Goal: Task Accomplishment & Management: Manage account settings

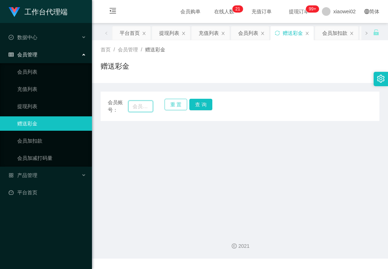
drag, startPoint x: 138, startPoint y: 104, endPoint x: 168, endPoint y: 106, distance: 29.2
click at [138, 104] on input "text" at bounding box center [140, 107] width 25 height 12
paste input "Chen87"
type input "Chen87"
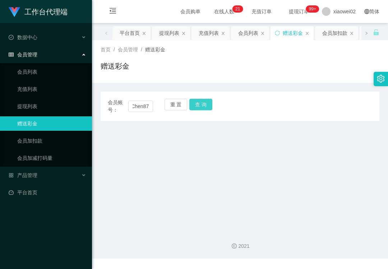
drag, startPoint x: 190, startPoint y: 105, endPoint x: 189, endPoint y: 110, distance: 4.8
click at [190, 105] on button "查 询" at bounding box center [200, 105] width 23 height 12
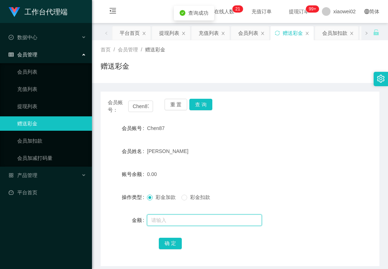
click at [161, 216] on input "text" at bounding box center [204, 221] width 115 height 12
type input "100"
click at [165, 245] on button "确 定" at bounding box center [170, 244] width 23 height 12
drag, startPoint x: 65, startPoint y: 253, endPoint x: 72, endPoint y: 244, distance: 12.1
click at [65, 253] on div "工作台代理端 数据中心 会员管理 会员列表 充值列表 提现列表 赠送彩金 会员加扣款 会员加减打码量 产品管理 平台首页" at bounding box center [46, 134] width 92 height 269
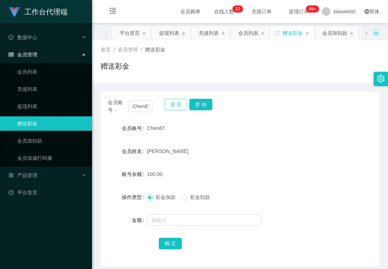
click at [176, 100] on button "重 置" at bounding box center [176, 105] width 23 height 12
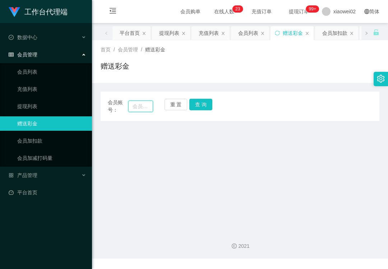
drag, startPoint x: 140, startPoint y: 108, endPoint x: 157, endPoint y: 107, distance: 17.3
click at [140, 108] on input "text" at bounding box center [140, 107] width 25 height 12
paste input "Ccllccll"
type input "Ccllccll"
click at [189, 104] on button "查 询" at bounding box center [200, 105] width 23 height 12
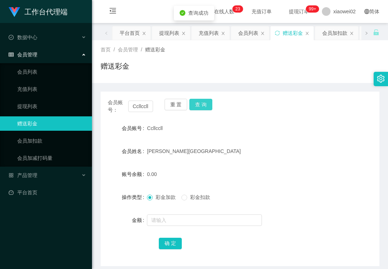
click at [194, 104] on button "查 询" at bounding box center [200, 105] width 23 height 12
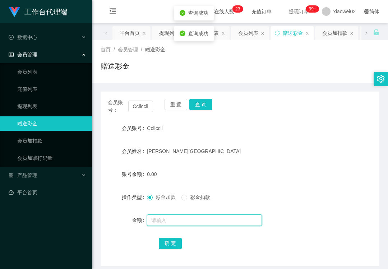
click at [168, 215] on input "text" at bounding box center [204, 221] width 115 height 12
type input "100"
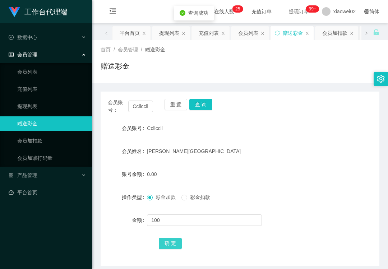
drag, startPoint x: 173, startPoint y: 244, endPoint x: 219, endPoint y: 233, distance: 47.3
click at [173, 244] on button "确 定" at bounding box center [170, 244] width 23 height 12
drag, startPoint x: 40, startPoint y: 260, endPoint x: 114, endPoint y: 207, distance: 90.8
click at [42, 260] on div "工作台代理端 数据中心 会员管理 会员列表 充值列表 提现列表 赠送彩金 会员加扣款 会员加减打码量 产品管理 平台首页" at bounding box center [46, 134] width 92 height 269
click at [171, 108] on button "重 置" at bounding box center [176, 105] width 23 height 12
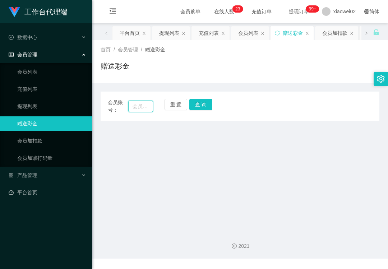
click at [138, 107] on input "text" at bounding box center [140, 107] width 25 height 12
paste input "aun1212"
type input "aun1212"
click at [194, 104] on button "查 询" at bounding box center [200, 105] width 23 height 12
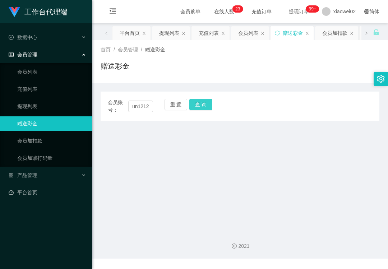
scroll to position [0, 0]
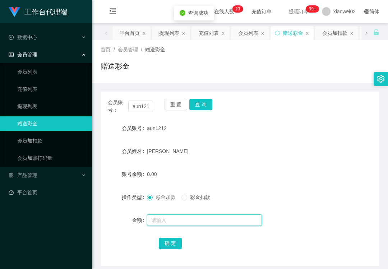
click at [170, 220] on input "text" at bounding box center [204, 221] width 115 height 12
type input "100"
click at [166, 243] on button "确 定" at bounding box center [170, 244] width 23 height 12
click at [96, 244] on main "关闭左侧 关闭右侧 关闭其它 刷新页面 平台首页 提现列表 充值列表 会员列表 赠送彩金 会员加扣款 即时注单 产品预设置 注单管理 产品列表 首页 / 会员…" at bounding box center [240, 144] width 296 height 243
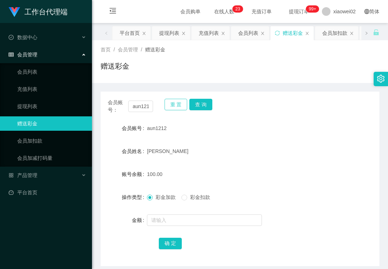
click at [173, 104] on button "重 置" at bounding box center [176, 105] width 23 height 12
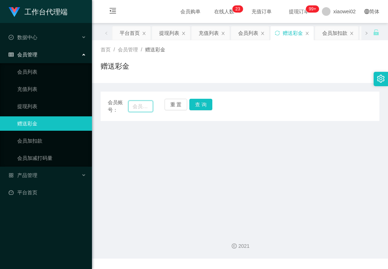
click at [144, 105] on input "text" at bounding box center [140, 107] width 25 height 12
paste input "Celinekock"
type input "Celinekock"
click at [193, 101] on button "查 询" at bounding box center [200, 105] width 23 height 12
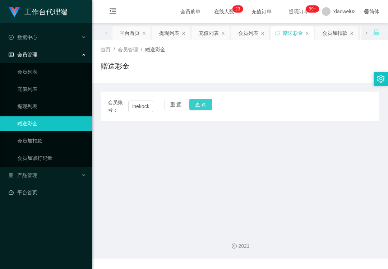
scroll to position [0, 0]
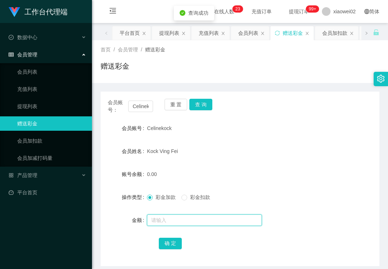
click at [157, 223] on input "text" at bounding box center [204, 221] width 115 height 12
type input "100"
drag, startPoint x: 168, startPoint y: 240, endPoint x: 175, endPoint y: 239, distance: 7.3
click at [168, 240] on button "确 定" at bounding box center [170, 244] width 23 height 12
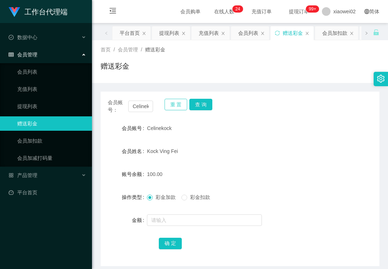
click at [182, 109] on button "重 置" at bounding box center [176, 105] width 23 height 12
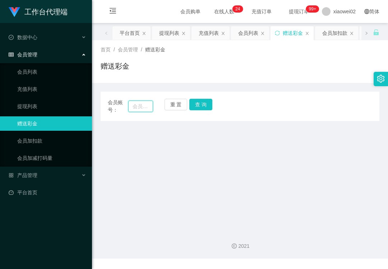
drag, startPoint x: 142, startPoint y: 109, endPoint x: 158, endPoint y: 109, distance: 16.5
click at [142, 109] on input "text" at bounding box center [140, 107] width 25 height 12
paste input "Chen87"
type input "Chen87"
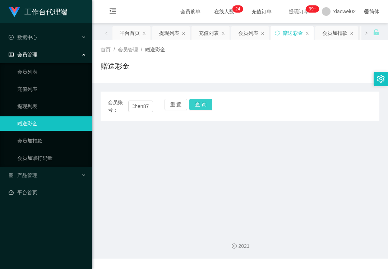
drag, startPoint x: 196, startPoint y: 107, endPoint x: 194, endPoint y: 113, distance: 5.7
click at [196, 107] on button "查 询" at bounding box center [200, 105] width 23 height 12
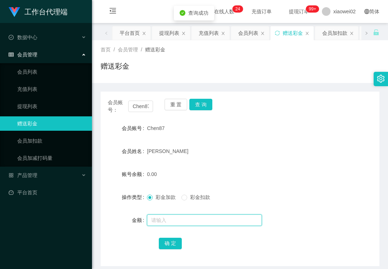
click at [170, 216] on input "text" at bounding box center [204, 221] width 115 height 12
type input "100"
click at [165, 240] on button "确 定" at bounding box center [170, 244] width 23 height 12
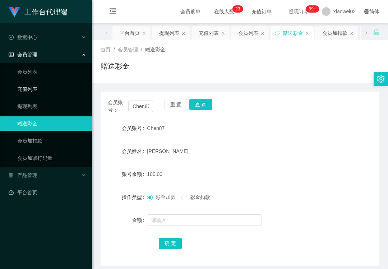
click at [35, 106] on link "提现列表" at bounding box center [51, 106] width 69 height 14
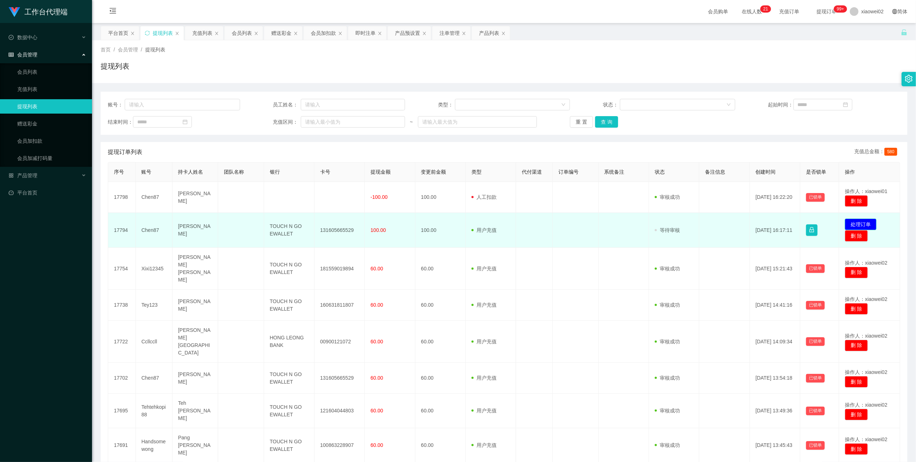
click at [849, 223] on button "处理订单" at bounding box center [861, 225] width 32 height 12
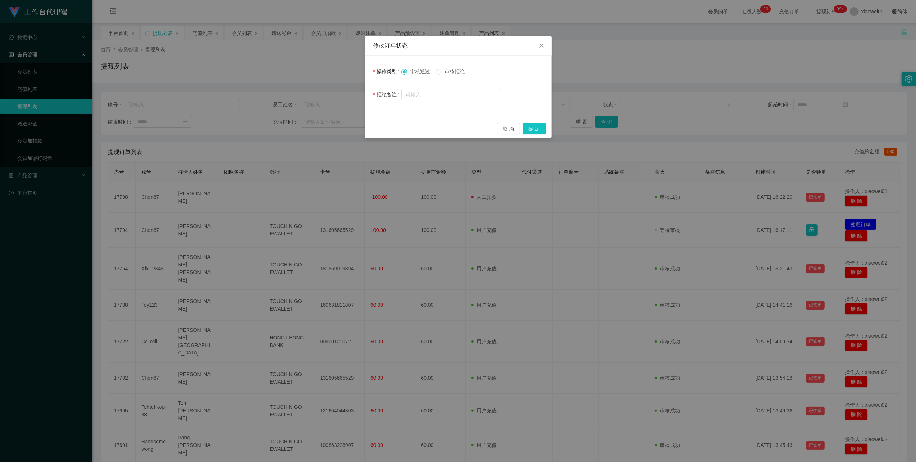
click at [452, 69] on span "审核拒绝" at bounding box center [455, 72] width 26 height 6
drag, startPoint x: 531, startPoint y: 127, endPoint x: 537, endPoint y: 130, distance: 6.6
click at [532, 128] on button "确 定" at bounding box center [534, 129] width 23 height 12
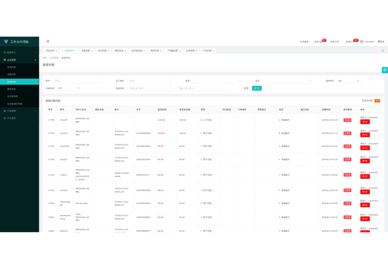
scroll to position [87, 0]
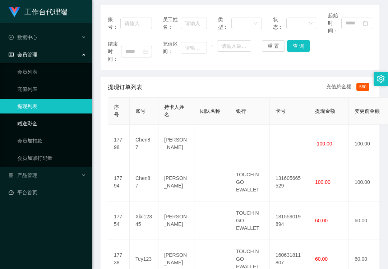
click at [30, 122] on link "赠送彩金" at bounding box center [51, 123] width 69 height 14
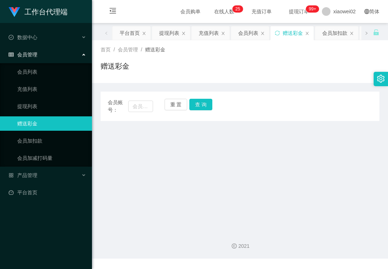
click at [153, 108] on div "会员账号： 重 置 查 询" at bounding box center [240, 106] width 279 height 15
click at [147, 108] on input "text" at bounding box center [140, 107] width 25 height 12
paste input "Winnie1001"
type input "Winnie1001"
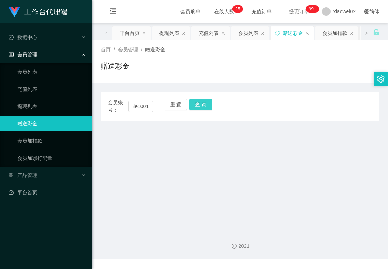
drag, startPoint x: 193, startPoint y: 107, endPoint x: 198, endPoint y: 108, distance: 5.5
click at [194, 107] on button "查 询" at bounding box center [200, 105] width 23 height 12
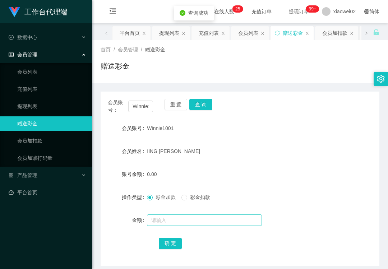
drag, startPoint x: 165, startPoint y: 212, endPoint x: 165, endPoint y: 217, distance: 5.4
click at [165, 217] on form "会员账号 Winnie1001 会员姓名 IING XIAO WEI 账号余额 0.00 操作类型 彩金加款 彩金扣款 金额 确 定" at bounding box center [240, 185] width 279 height 129
click at [165, 217] on input "text" at bounding box center [204, 221] width 115 height 12
type input "100"
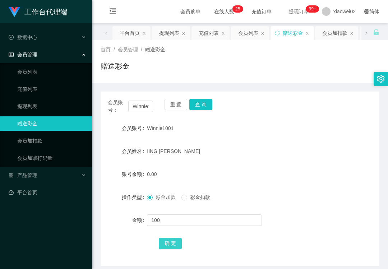
click at [161, 244] on button "确 定" at bounding box center [170, 244] width 23 height 12
click at [182, 107] on button "重 置" at bounding box center [176, 105] width 23 height 12
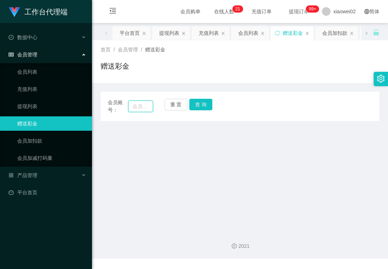
drag, startPoint x: 139, startPoint y: 107, endPoint x: 152, endPoint y: 108, distance: 13.7
click at [139, 108] on input "text" at bounding box center [140, 107] width 25 height 12
paste input "Tey123"
type input "Tey123"
click at [200, 105] on button "查 询" at bounding box center [200, 105] width 23 height 12
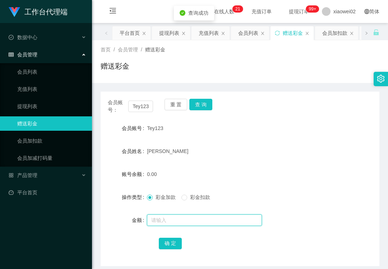
click at [200, 221] on input "text" at bounding box center [204, 221] width 115 height 12
type input "100"
click at [170, 249] on div "确 定" at bounding box center [240, 243] width 163 height 14
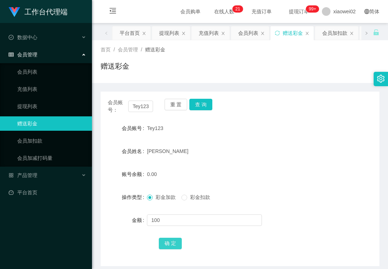
click at [178, 247] on button "确 定" at bounding box center [170, 244] width 23 height 12
drag, startPoint x: 305, startPoint y: 123, endPoint x: 263, endPoint y: 115, distance: 42.1
click at [305, 123] on div "Tey123" at bounding box center [228, 128] width 163 height 14
click at [174, 102] on button "重 置" at bounding box center [176, 105] width 23 height 12
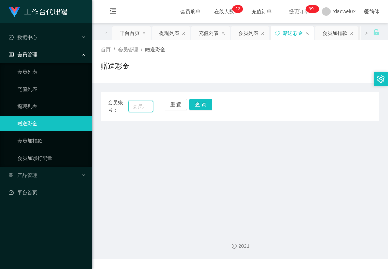
click at [135, 105] on input "text" at bounding box center [140, 107] width 25 height 12
paste input "Tehtehkopi88"
type input "Tehtehkopi88"
drag, startPoint x: 196, startPoint y: 105, endPoint x: 190, endPoint y: 123, distance: 18.5
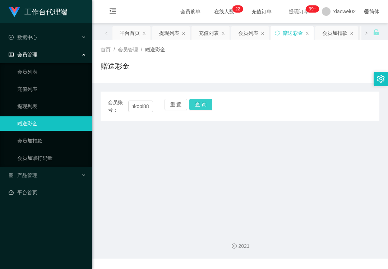
click at [196, 105] on button "查 询" at bounding box center [200, 105] width 23 height 12
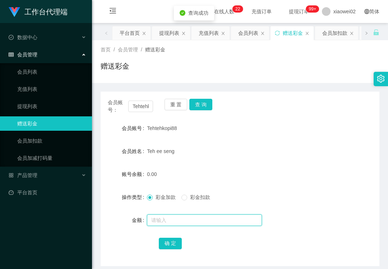
click at [177, 221] on input "text" at bounding box center [204, 221] width 115 height 12
type input "300"
click at [167, 248] on button "确 定" at bounding box center [170, 244] width 23 height 12
click at [301, 164] on form "会员账号 Tehtehkopi88 会员姓名 Teh ee seng 账号余额 300.00 操作类型 彩金加款 彩金扣款 金额 确 定" at bounding box center [240, 185] width 279 height 129
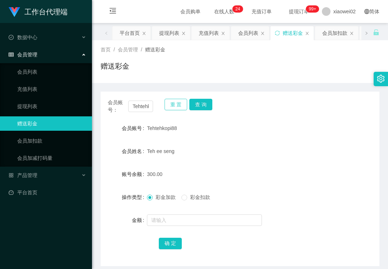
click at [171, 105] on button "重 置" at bounding box center [176, 105] width 23 height 12
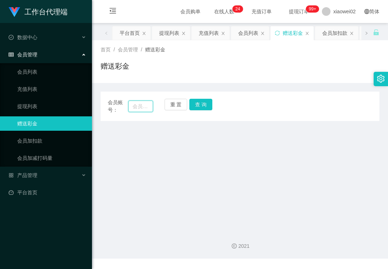
click at [134, 101] on input "text" at bounding box center [140, 107] width 25 height 12
paste input "ddly123"
type input "ddly123"
drag, startPoint x: 196, startPoint y: 106, endPoint x: 196, endPoint y: 118, distance: 12.2
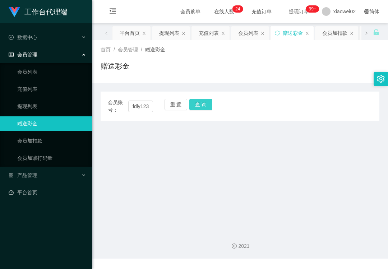
click at [196, 106] on button "查 询" at bounding box center [200, 105] width 23 height 12
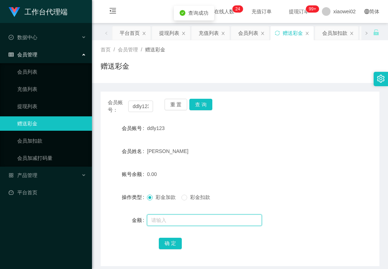
drag, startPoint x: 175, startPoint y: 224, endPoint x: 176, endPoint y: 216, distance: 8.0
click at [176, 224] on input "text" at bounding box center [204, 221] width 115 height 12
type input "100"
drag, startPoint x: 173, startPoint y: 240, endPoint x: 174, endPoint y: 228, distance: 12.6
click at [173, 240] on button "确 定" at bounding box center [170, 244] width 23 height 12
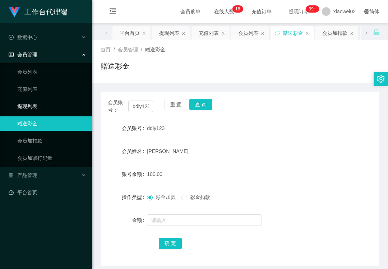
drag, startPoint x: 32, startPoint y: 104, endPoint x: 24, endPoint y: 50, distance: 53.8
click at [32, 104] on link "提现列表" at bounding box center [51, 106] width 69 height 14
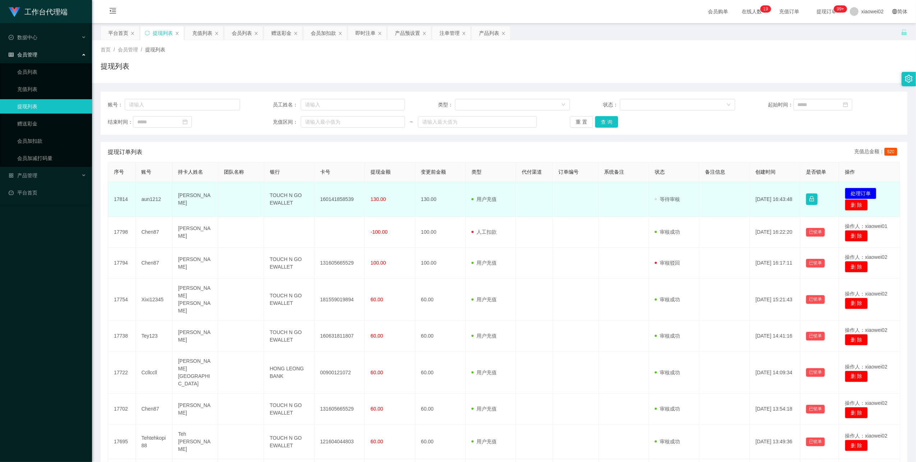
click at [342, 202] on td "160141858539" at bounding box center [340, 199] width 50 height 35
click at [341, 197] on td "160141858539" at bounding box center [340, 199] width 50 height 35
copy td "160141858539"
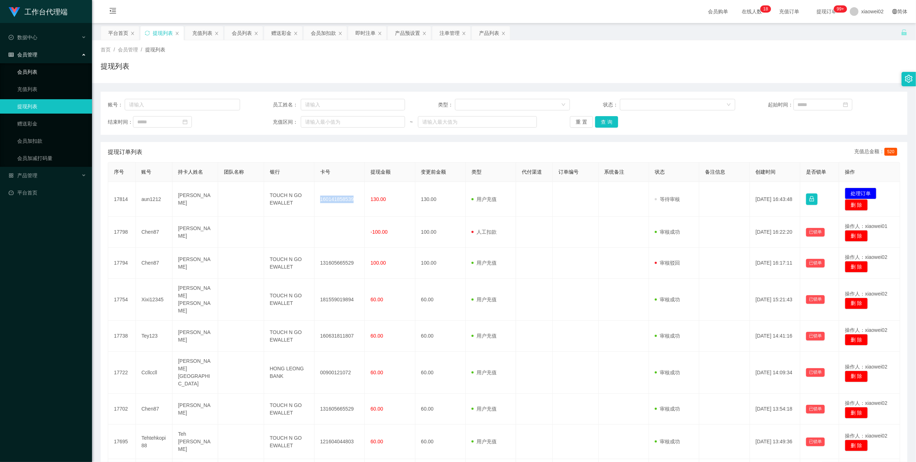
click at [75, 75] on link "会员列表" at bounding box center [51, 72] width 69 height 14
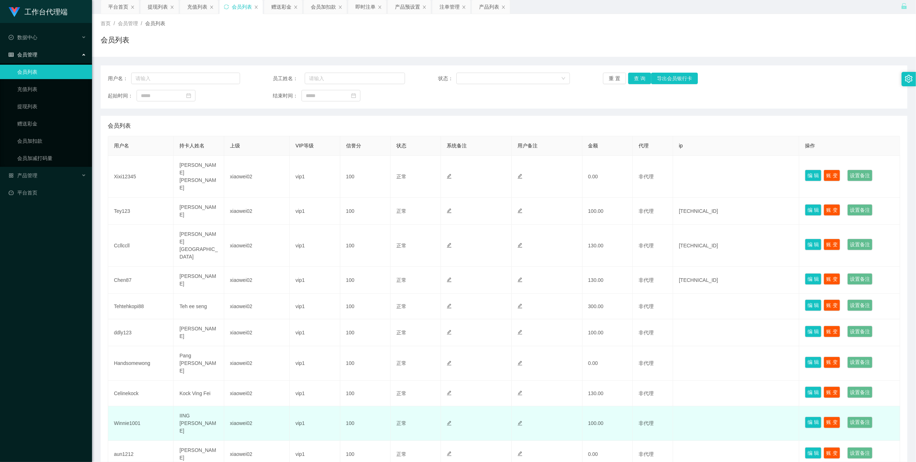
scroll to position [36, 0]
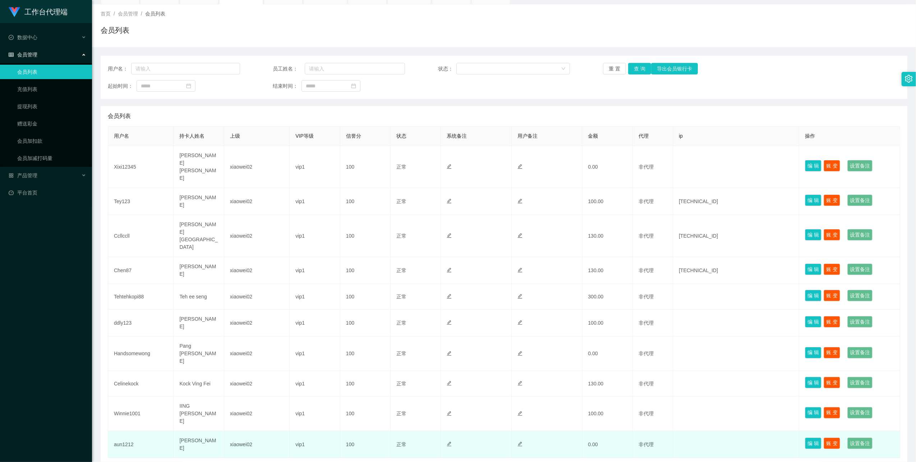
click at [122, 431] on td "aun1212" at bounding box center [140, 444] width 65 height 27
copy td "aun1212"
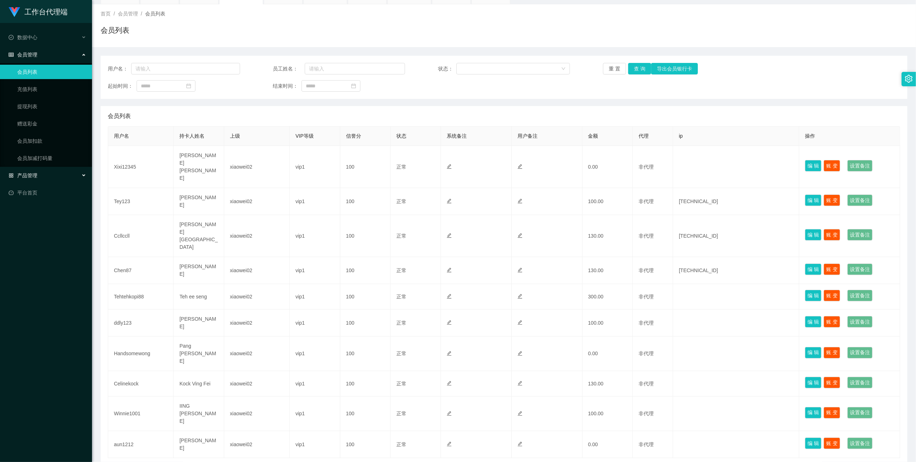
click at [30, 180] on div "产品管理" at bounding box center [46, 175] width 92 height 14
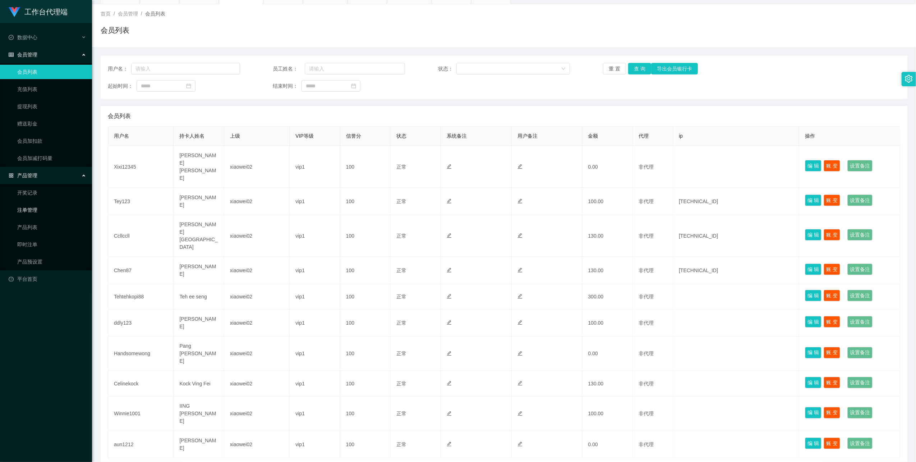
click at [42, 208] on link "注单管理" at bounding box center [51, 210] width 69 height 14
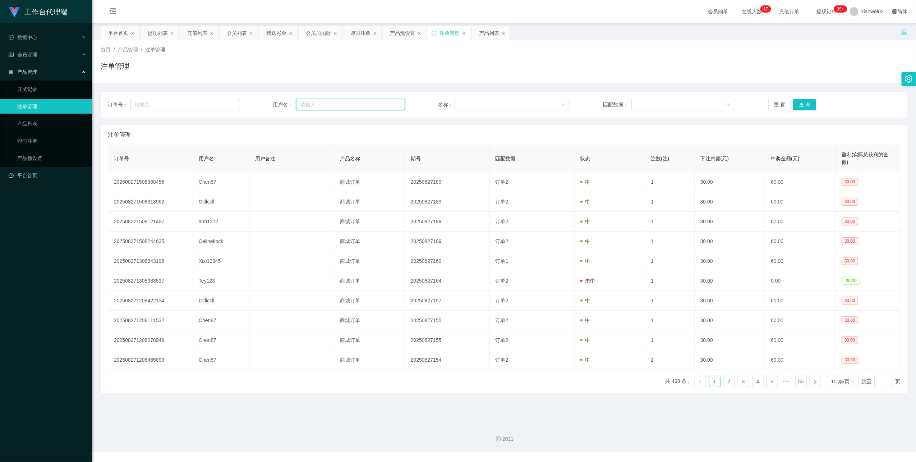
click at [323, 107] on input "text" at bounding box center [350, 105] width 109 height 12
paste input "aun1212"
type input "aun1212"
click at [802, 102] on button "查 询" at bounding box center [804, 105] width 23 height 12
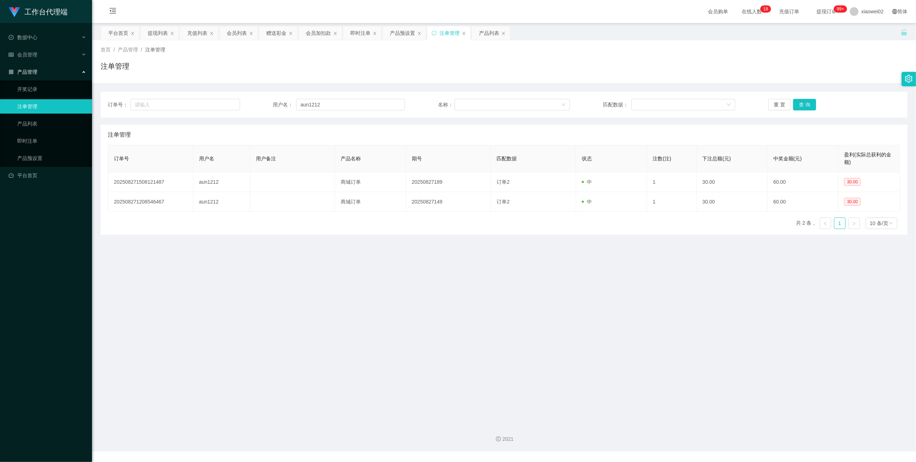
click at [42, 99] on link "注单管理" at bounding box center [51, 106] width 69 height 14
drag, startPoint x: 42, startPoint y: 88, endPoint x: 47, endPoint y: 82, distance: 7.2
click at [42, 88] on link "开奖记录" at bounding box center [51, 89] width 69 height 14
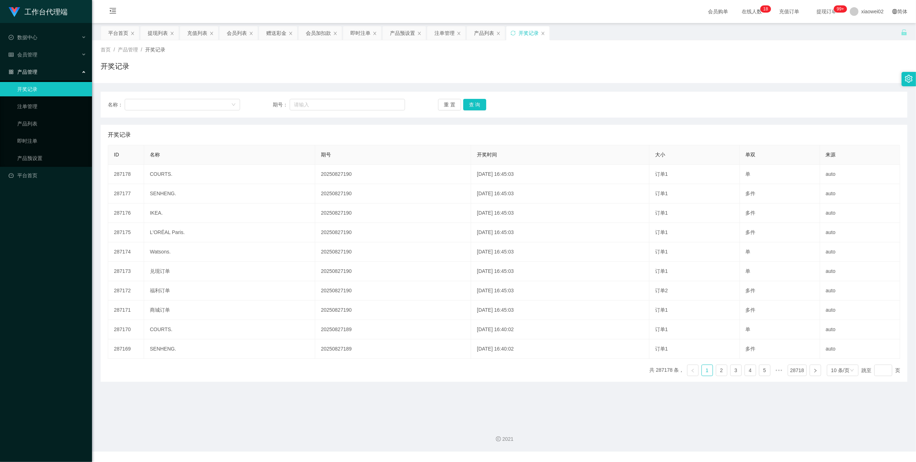
click at [54, 61] on ul "数据中心 会员管理 会员列表 充值列表 提现列表 赠送彩金 会员加扣款 会员加减打码量 产品管理 开奖记录 注单管理 产品列表 即时注单 产品预设置 平台首页" at bounding box center [46, 106] width 92 height 167
click at [61, 45] on ul "数据中心 会员管理 会员列表 充值列表 提现列表 赠送彩金 会员加扣款 会员加减打码量 产品管理 开奖记录 注单管理 产品列表 即时注单 产品预设置 平台首页" at bounding box center [46, 106] width 92 height 167
click at [54, 58] on div "会员管理" at bounding box center [46, 54] width 92 height 14
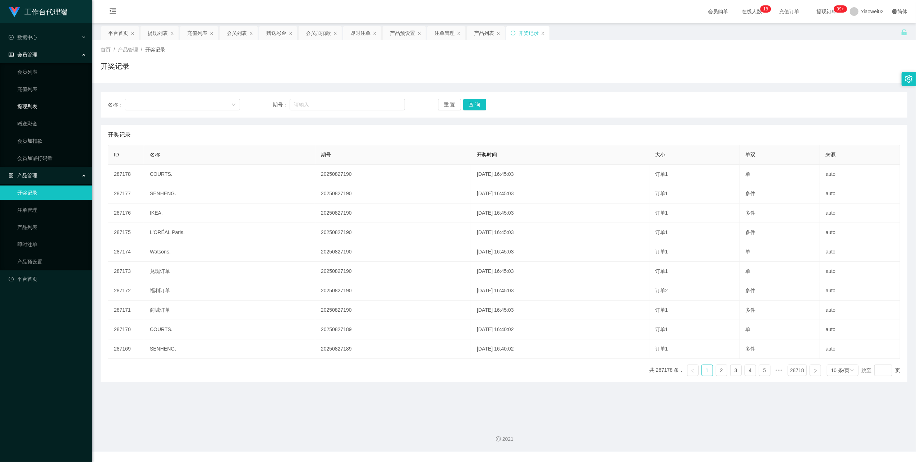
click at [43, 104] on link "提现列表" at bounding box center [51, 106] width 69 height 14
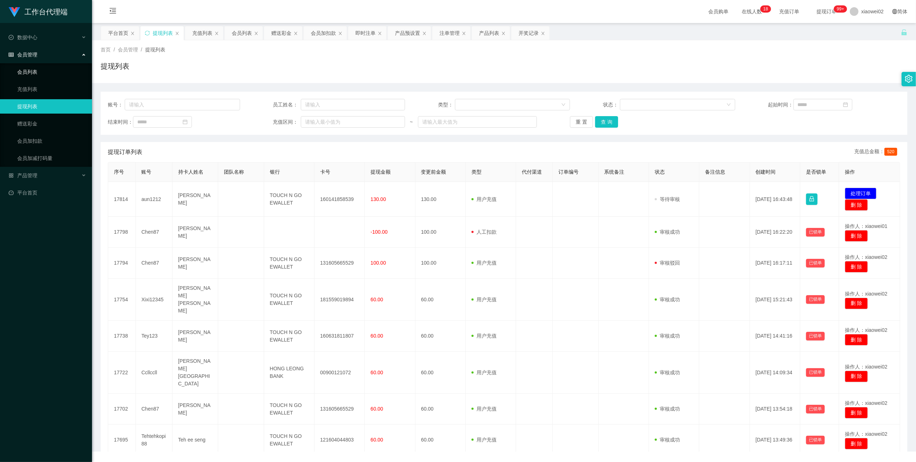
click at [39, 72] on link "会员列表" at bounding box center [51, 72] width 69 height 14
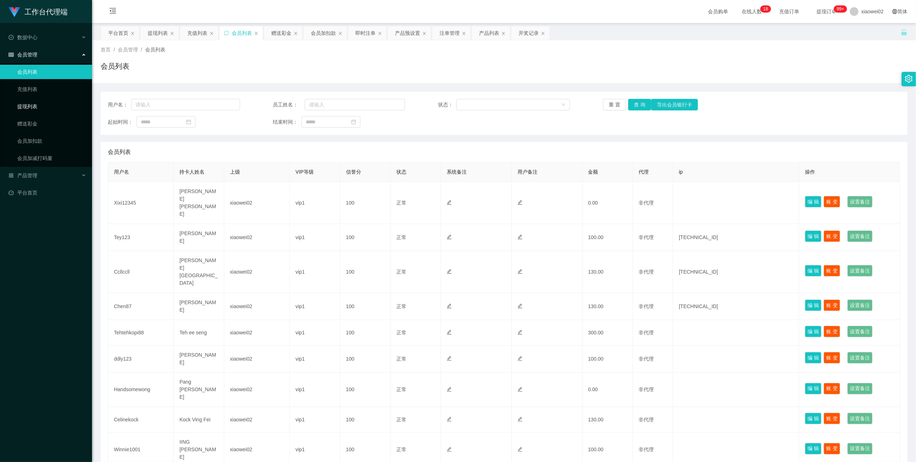
click at [48, 110] on link "提现列表" at bounding box center [51, 106] width 69 height 14
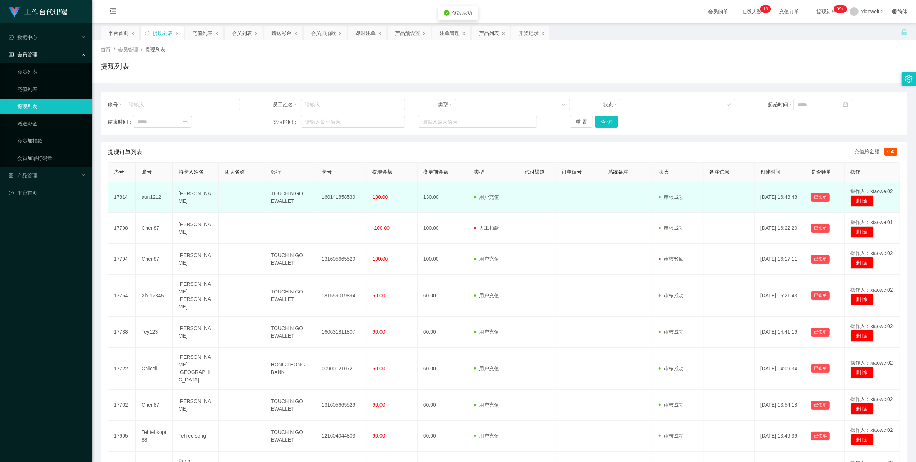
click at [340, 193] on td "160141858539" at bounding box center [341, 197] width 51 height 31
copy td "160141858539"
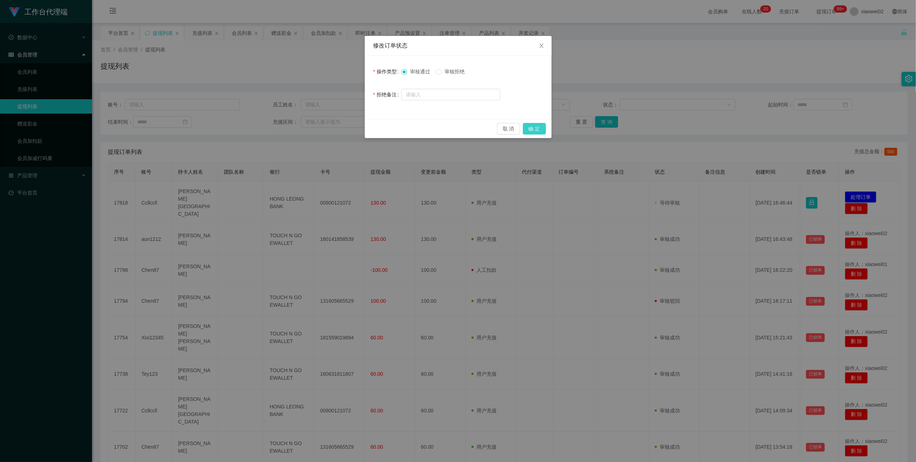
drag, startPoint x: 537, startPoint y: 124, endPoint x: 538, endPoint y: 115, distance: 8.7
click at [537, 124] on button "确 定" at bounding box center [534, 129] width 23 height 12
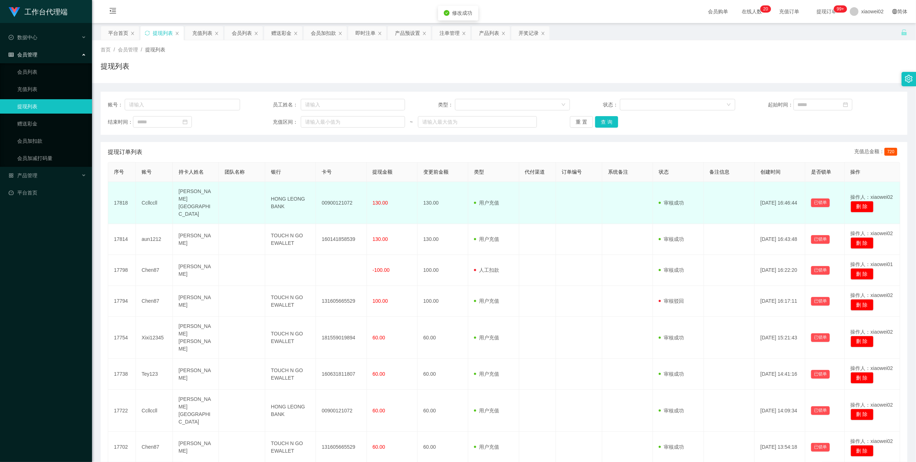
click at [326, 193] on td "00900121072" at bounding box center [341, 203] width 51 height 42
copy td "00900121072"
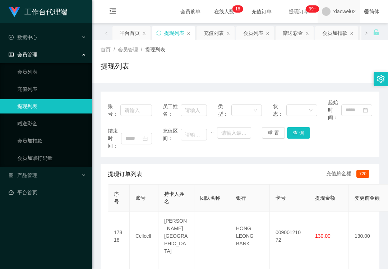
drag, startPoint x: 327, startPoint y: 66, endPoint x: 350, endPoint y: 11, distance: 60.1
click at [327, 66] on div "提现列表" at bounding box center [240, 69] width 279 height 17
drag, startPoint x: 151, startPoint y: 88, endPoint x: 199, endPoint y: 75, distance: 49.4
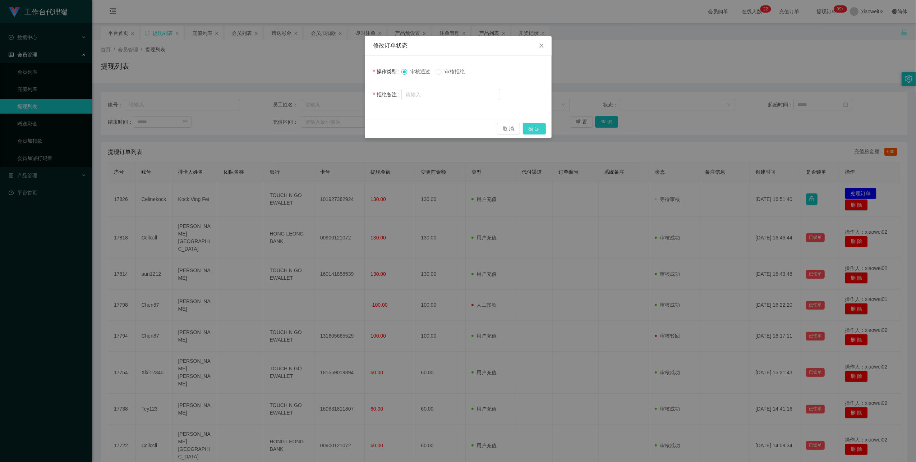
click at [537, 127] on button "确 定" at bounding box center [534, 129] width 23 height 12
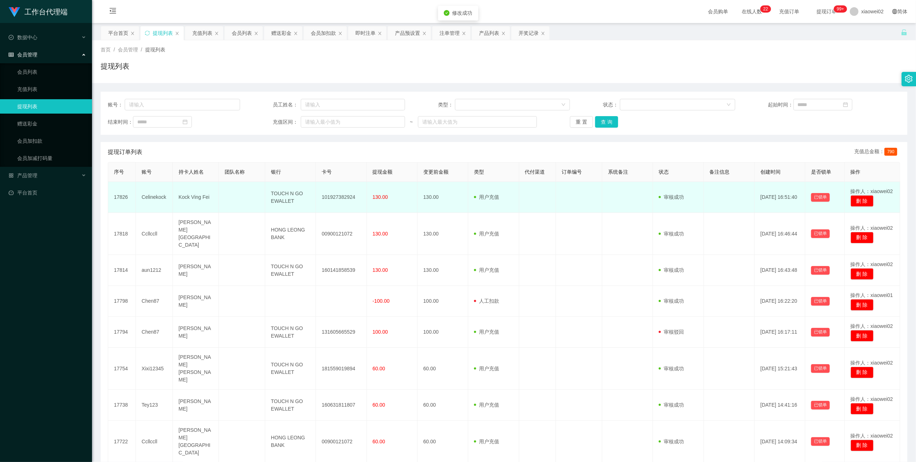
click at [324, 194] on td "101927382924" at bounding box center [341, 197] width 51 height 31
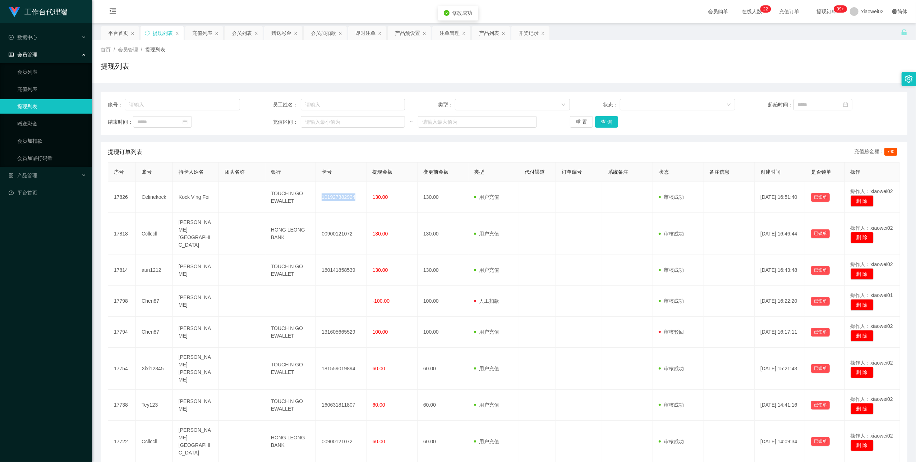
copy td "101927382924"
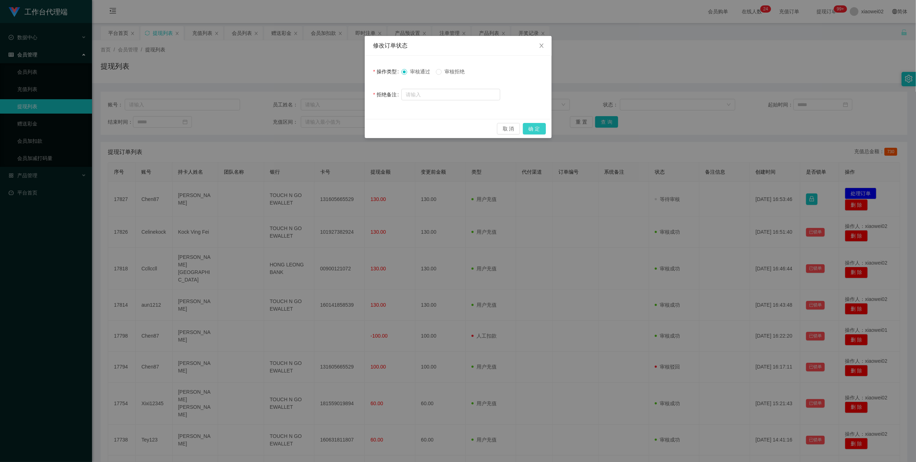
click at [541, 128] on button "确 定" at bounding box center [534, 129] width 23 height 12
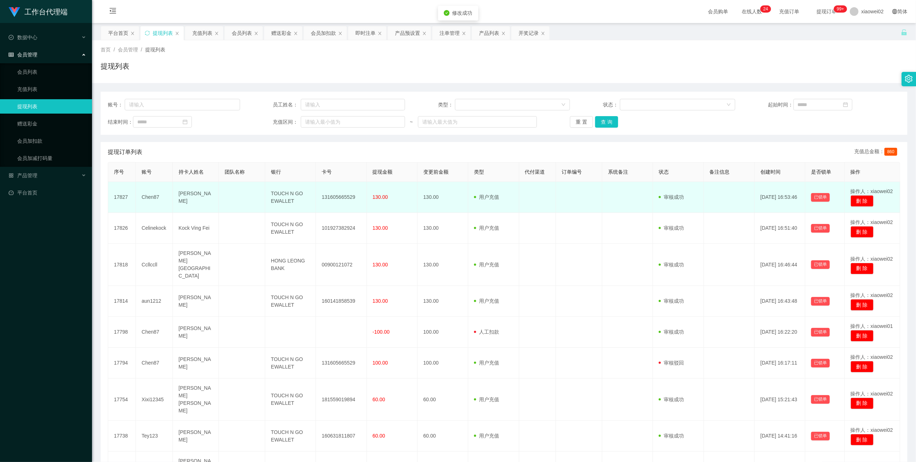
click at [335, 199] on td "131605665529" at bounding box center [341, 197] width 51 height 31
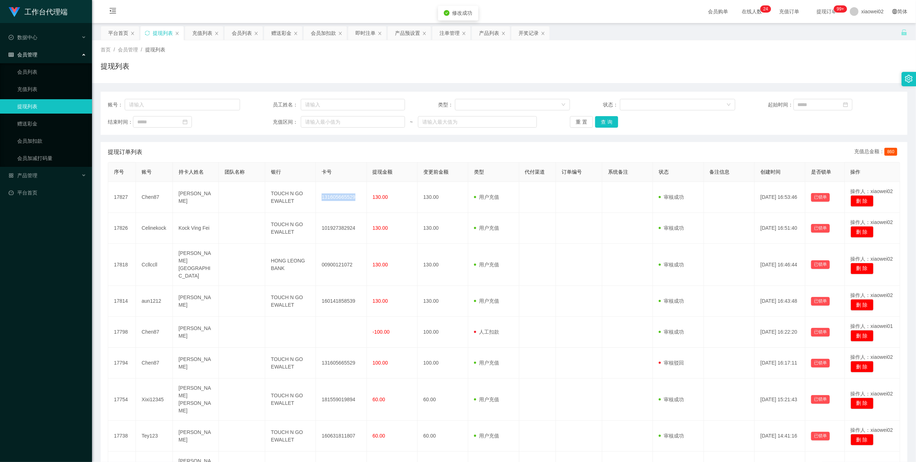
copy td "131605665529"
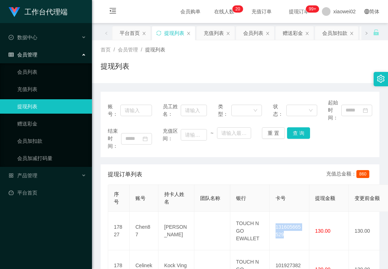
click at [37, 104] on link "提现列表" at bounding box center [51, 106] width 69 height 14
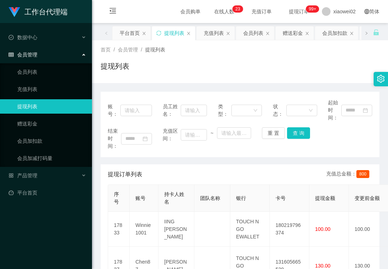
click at [43, 110] on link "提现列表" at bounding box center [51, 106] width 69 height 14
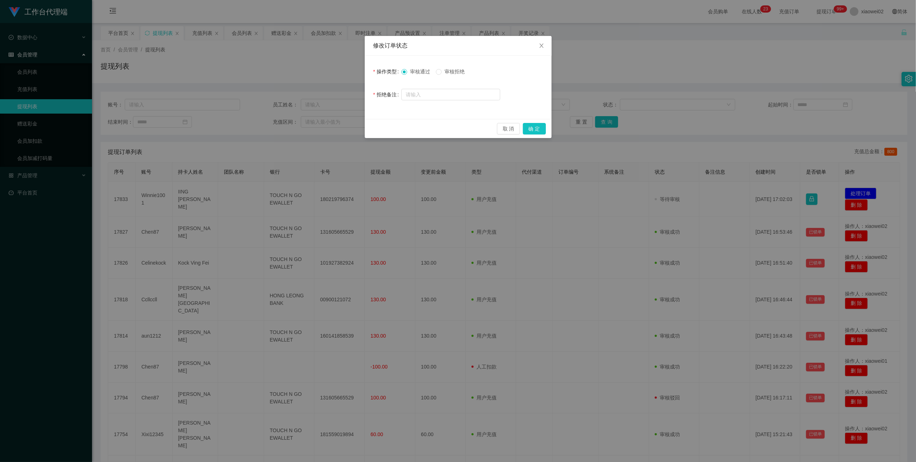
click at [448, 73] on span "审核拒绝" at bounding box center [455, 72] width 26 height 6
click at [538, 131] on button "确 定" at bounding box center [534, 129] width 23 height 12
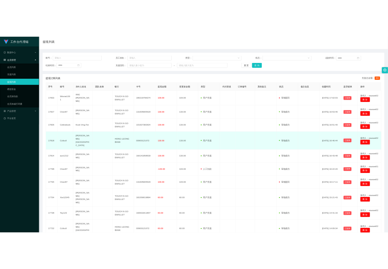
scroll to position [87, 0]
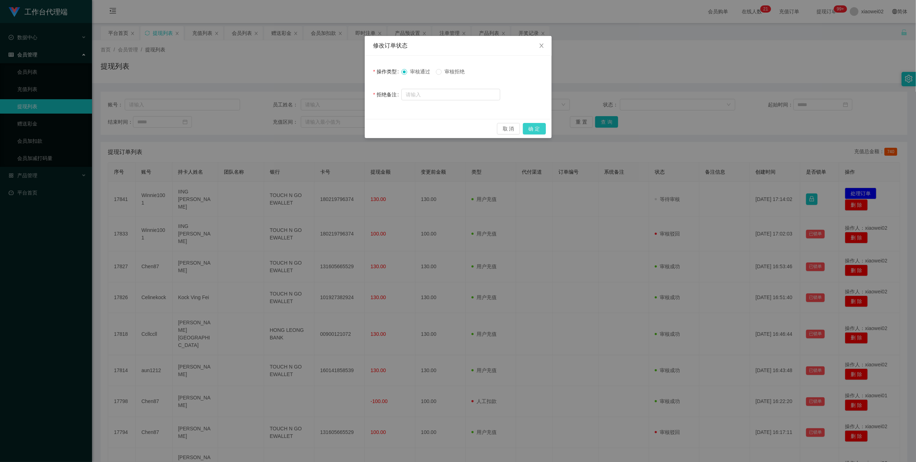
click at [544, 126] on button "确 定" at bounding box center [534, 129] width 23 height 12
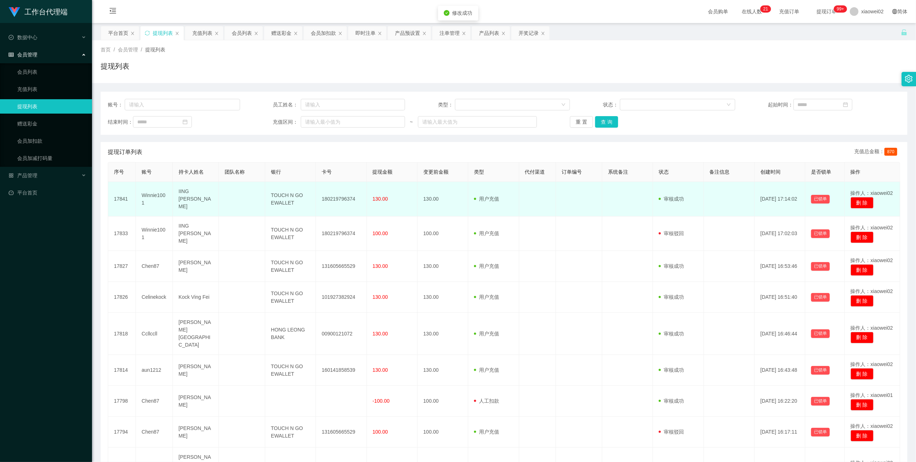
click at [331, 192] on td "180219796374" at bounding box center [341, 199] width 51 height 35
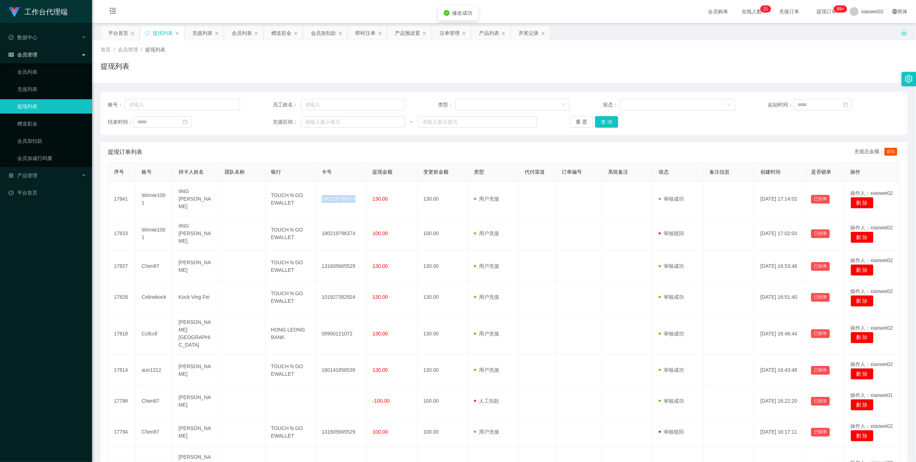
copy td "180219796374"
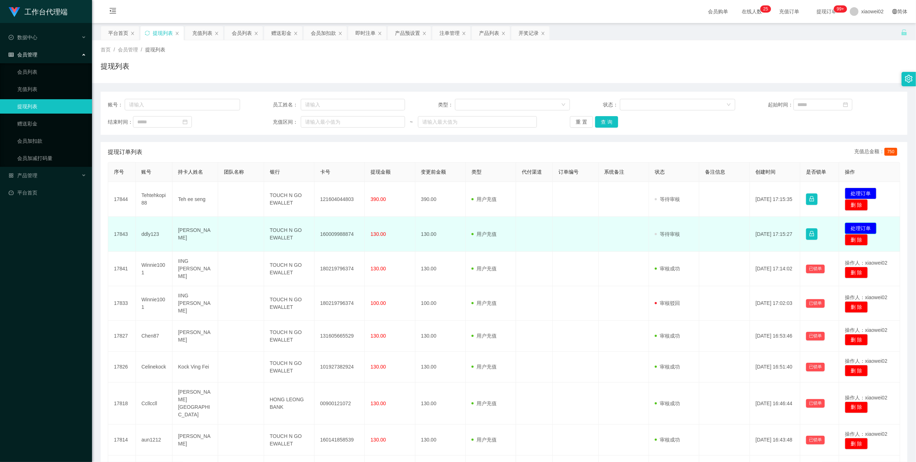
click at [388, 226] on button "处理订单" at bounding box center [861, 229] width 32 height 12
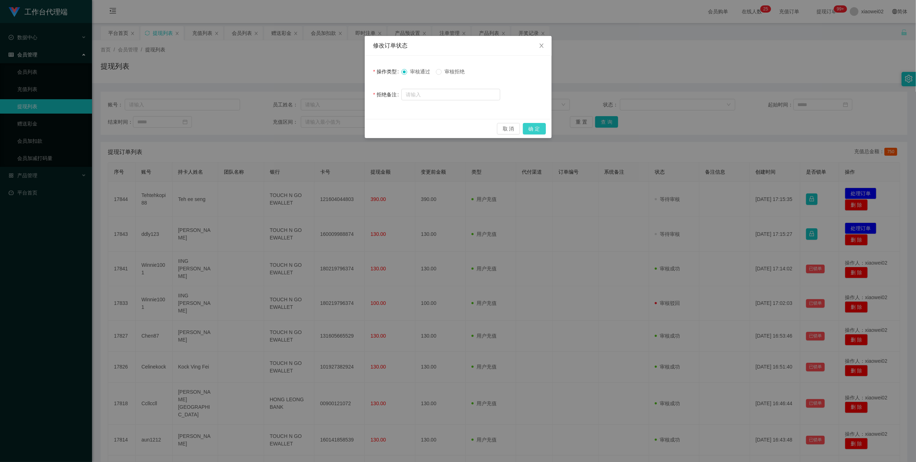
drag, startPoint x: 541, startPoint y: 126, endPoint x: 604, endPoint y: 136, distance: 63.7
click at [388, 127] on button "确 定" at bounding box center [534, 129] width 23 height 12
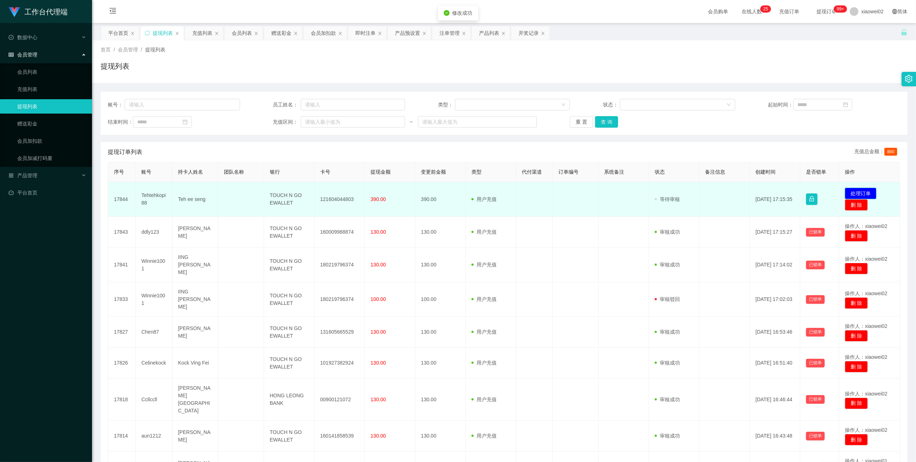
click at [388, 190] on button "处理订单" at bounding box center [861, 194] width 32 height 12
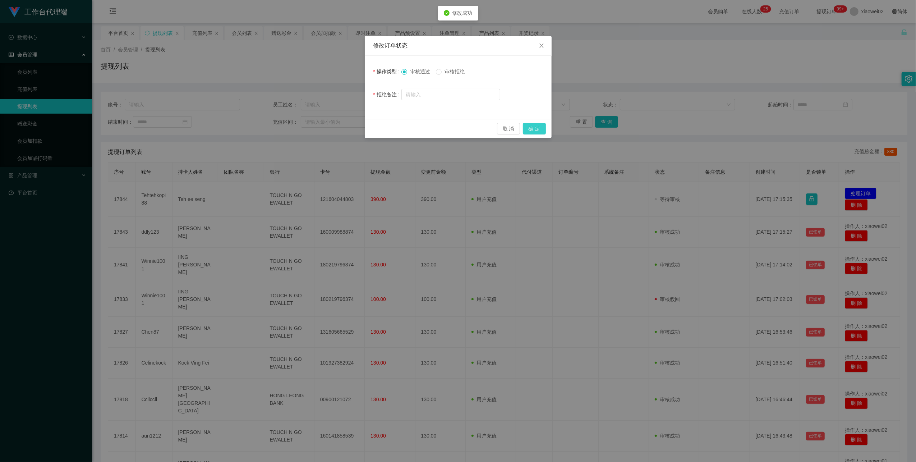
click at [388, 131] on button "确 定" at bounding box center [534, 129] width 23 height 12
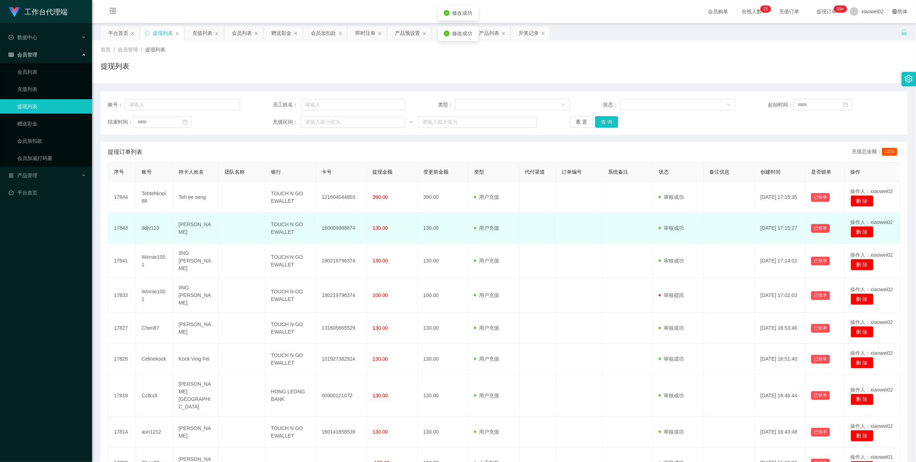
click at [339, 228] on td "160009988874" at bounding box center [341, 228] width 51 height 31
copy td "160009988874"
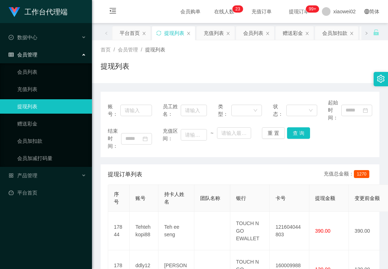
click at [341, 170] on div "充值总金额： 1270" at bounding box center [348, 174] width 49 height 9
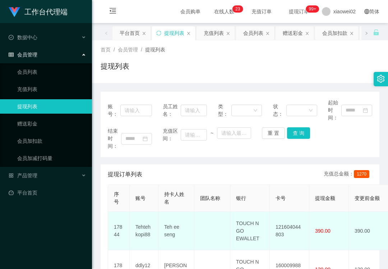
click at [284, 226] on td "121604044803" at bounding box center [290, 231] width 40 height 38
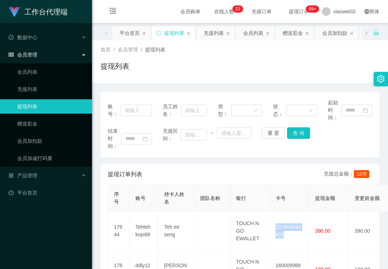
copy td "121604044803"
click at [289, 47] on div "首页 / 会员管理 / 提现列表 /" at bounding box center [240, 50] width 279 height 8
drag, startPoint x: 308, startPoint y: 64, endPoint x: 233, endPoint y: 82, distance: 77.4
click at [308, 64] on div "提现列表" at bounding box center [240, 69] width 279 height 17
click at [45, 114] on ul "会员列表 充值列表 提现列表 赠送彩金 会员加扣款 会员加减打码量" at bounding box center [46, 115] width 92 height 104
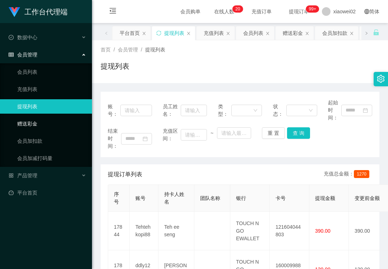
click at [55, 116] on link "赠送彩金" at bounding box center [51, 123] width 69 height 14
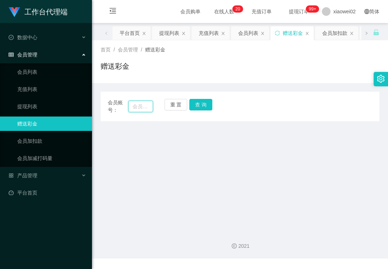
click at [139, 106] on input "text" at bounding box center [140, 107] width 25 height 12
paste input "Handsomewong"
type input "Handsomewong"
click at [194, 103] on button "查 询" at bounding box center [200, 105] width 23 height 12
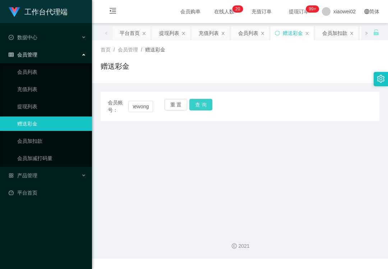
scroll to position [0, 0]
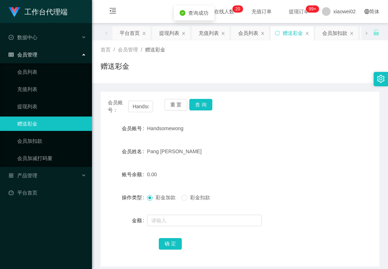
click at [173, 229] on form "会员账号 Handsomewong 会员姓名 Pang Li Tien 账号余额 0.00 操作类型 彩金加款 彩金扣款 金额 确 定" at bounding box center [240, 185] width 279 height 129
click at [186, 220] on input "text" at bounding box center [204, 221] width 115 height 12
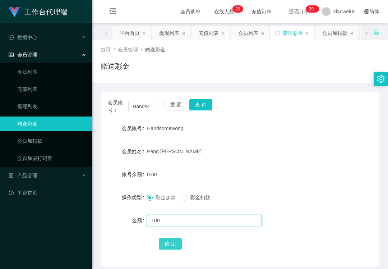
type input "100"
click at [162, 242] on button "确 定" at bounding box center [170, 244] width 23 height 12
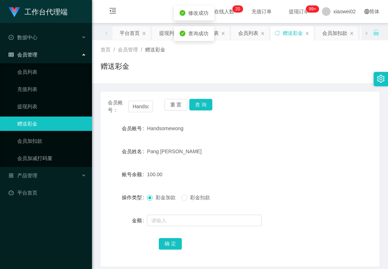
click at [178, 111] on div "重 置 查 询" at bounding box center [187, 106] width 45 height 15
click at [121, 103] on span "会员账号：" at bounding box center [118, 106] width 20 height 15
drag, startPoint x: 121, startPoint y: 103, endPoint x: 174, endPoint y: 107, distance: 53.7
click at [174, 107] on button "重 置" at bounding box center [176, 105] width 23 height 12
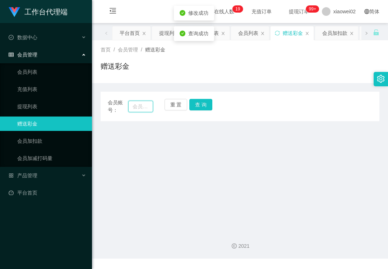
click at [150, 107] on input "text" at bounding box center [140, 107] width 25 height 12
paste input "Handsomewong"
type input "Handsomewong"
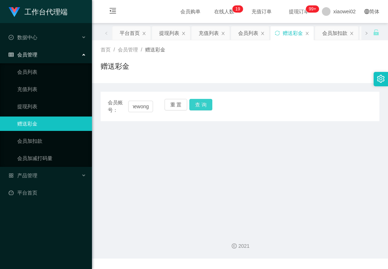
click at [203, 108] on button "查 询" at bounding box center [200, 105] width 23 height 12
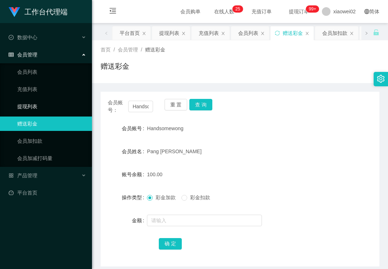
click at [38, 102] on link "提现列表" at bounding box center [51, 106] width 69 height 14
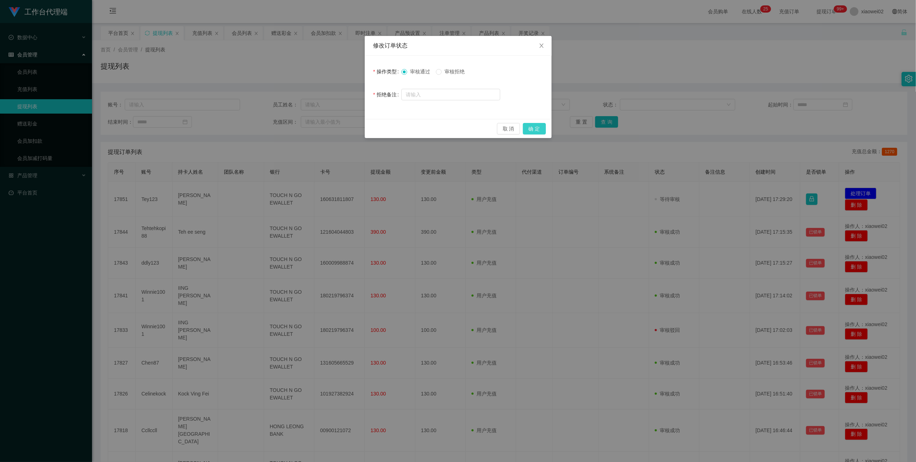
click at [537, 127] on button "确 定" at bounding box center [534, 129] width 23 height 12
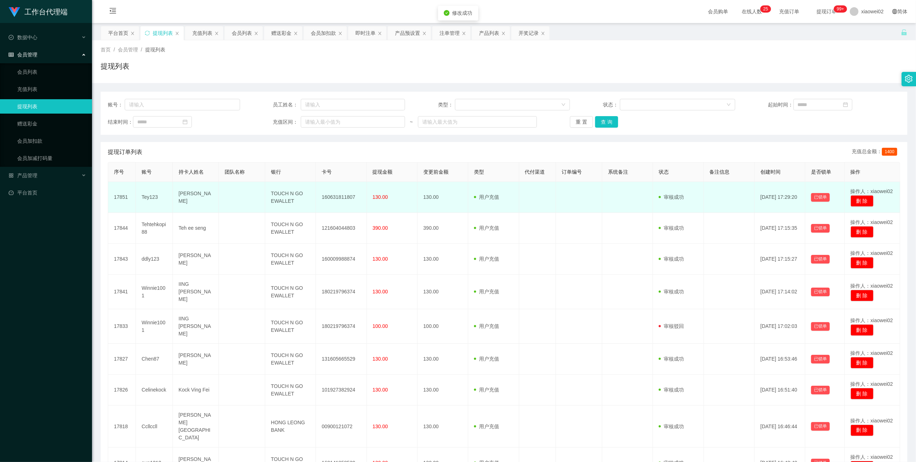
click at [331, 196] on td "160631811807" at bounding box center [341, 197] width 51 height 31
copy td "160631811807"
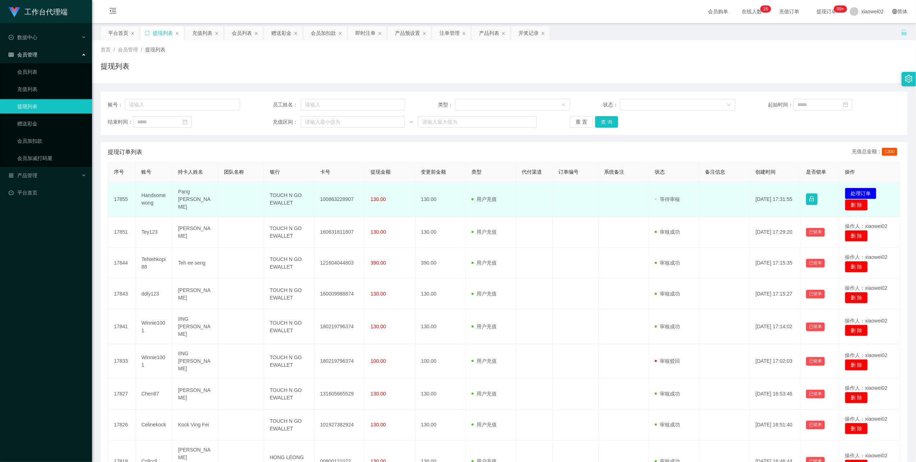
click at [832, 190] on td "已锁单" at bounding box center [820, 199] width 39 height 35
click at [863, 194] on button "处理订单" at bounding box center [861, 194] width 32 height 12
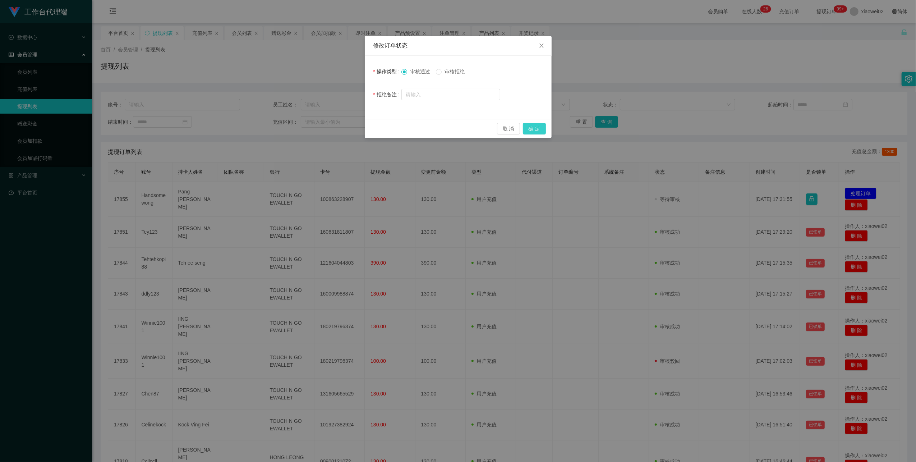
click at [537, 130] on button "确 定" at bounding box center [534, 129] width 23 height 12
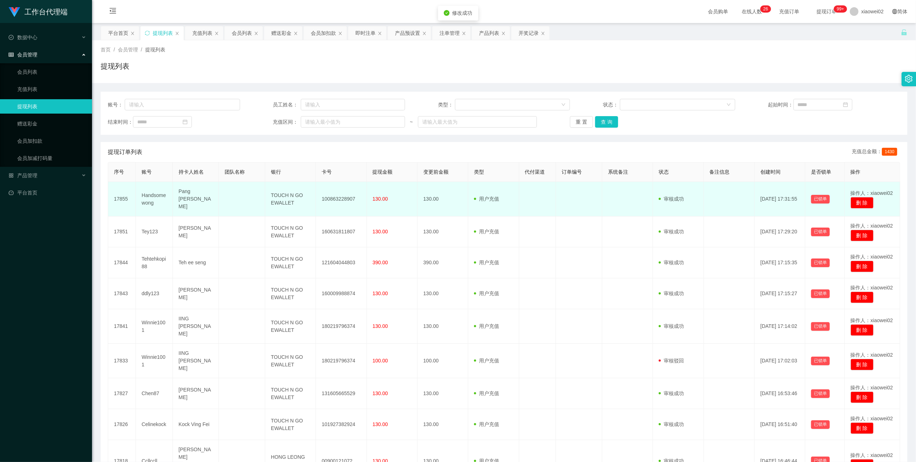
click at [335, 196] on td "100863228907" at bounding box center [341, 199] width 51 height 35
click at [336, 196] on td "100863228907" at bounding box center [341, 199] width 51 height 35
copy td "100863228907"
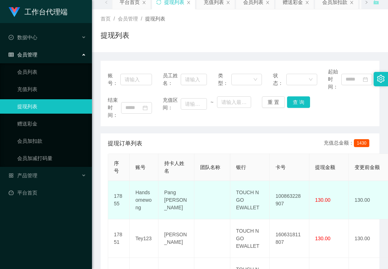
scroll to position [48, 0]
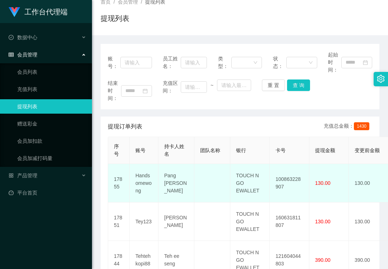
click at [292, 179] on td "100863228907" at bounding box center [290, 183] width 40 height 38
copy td "100863228907"
